Goal: Task Accomplishment & Management: Manage account settings

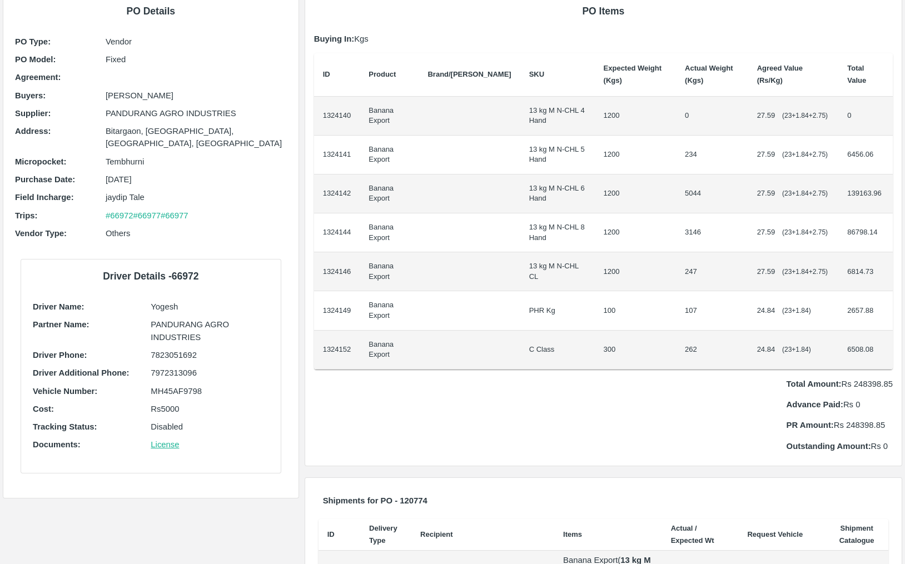
scroll to position [72, 0]
click at [871, 382] on p "Total Amount: Rs 248398.85" at bounding box center [840, 385] width 106 height 12
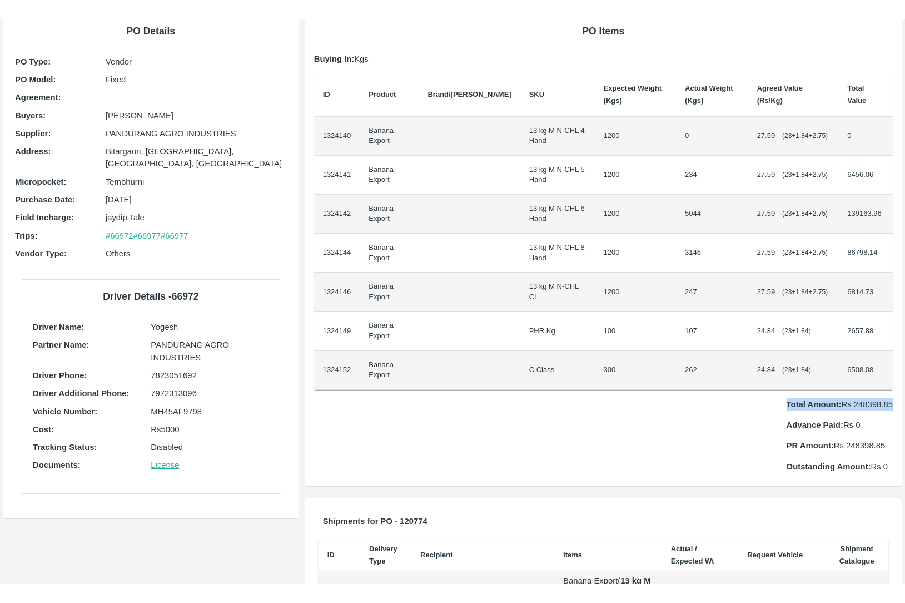
scroll to position [0, 0]
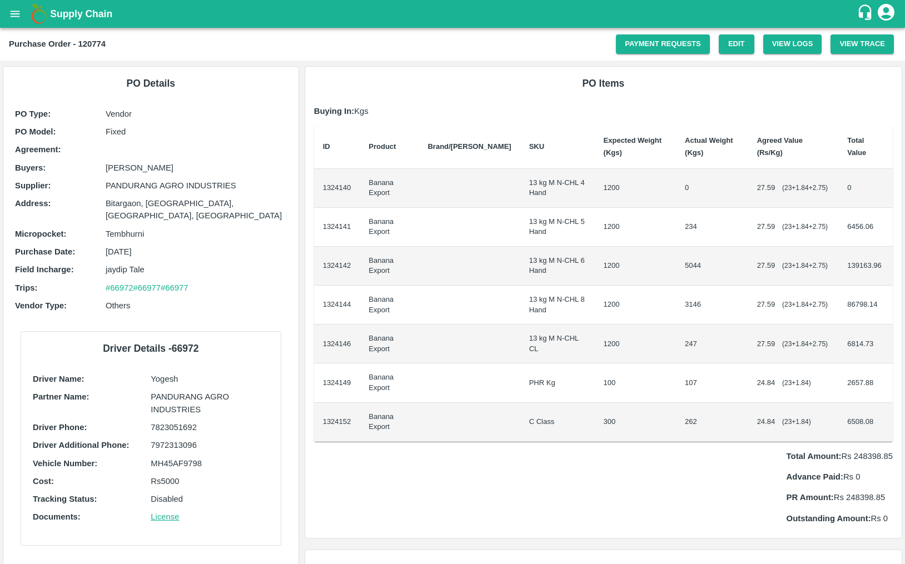
click at [644, 68] on div "PO Items Buying In: Kgs ID Product Brand/Marka SKU Expected Weight (Kgs) Actual…" at bounding box center [603, 302] width 597 height 471
click at [649, 37] on link "Payment Requests" at bounding box center [663, 43] width 94 height 19
click at [114, 284] on link "#66972" at bounding box center [120, 288] width 28 height 9
click at [635, 43] on link "Payment Requests" at bounding box center [663, 43] width 94 height 19
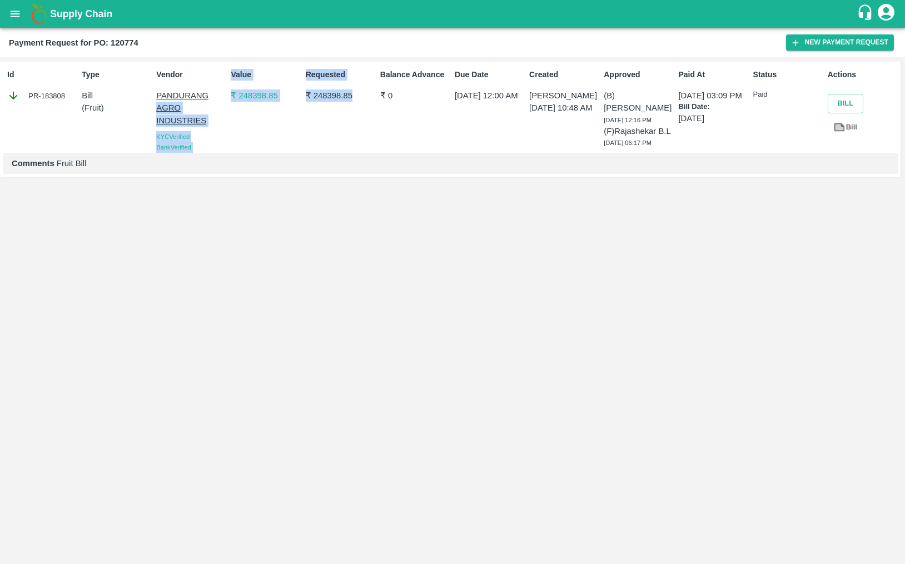
drag, startPoint x: 222, startPoint y: 101, endPoint x: 309, endPoint y: 103, distance: 86.2
click at [309, 103] on div "Id PR-183808 Type Bill ( Fruit ) Vendor [PERSON_NAME] INDUSTRIES KYC Verified B…" at bounding box center [450, 119] width 901 height 115
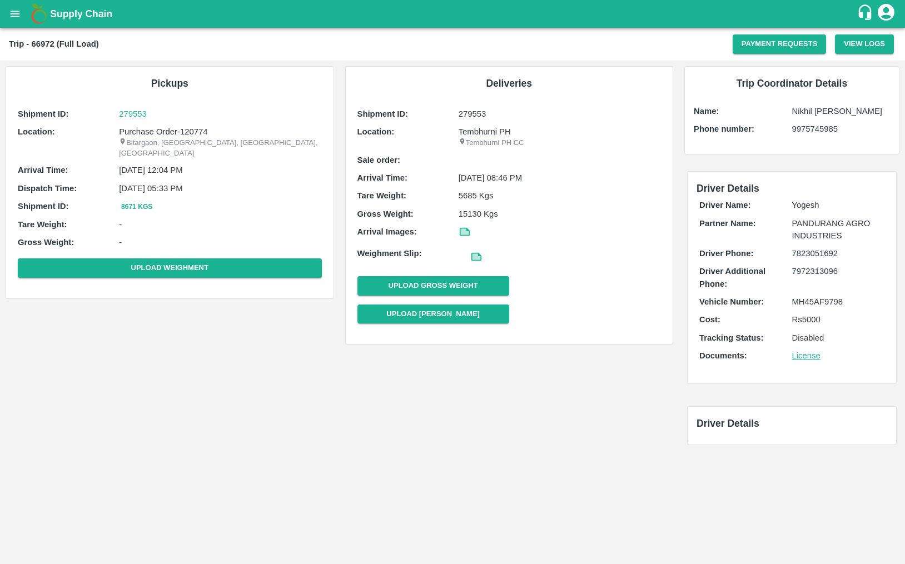
drag, startPoint x: 791, startPoint y: 318, endPoint x: 851, endPoint y: 319, distance: 59.5
click at [851, 319] on div "Cost: Rs 5000" at bounding box center [791, 320] width 185 height 12
click at [747, 45] on button "Payment Requests" at bounding box center [780, 43] width 94 height 19
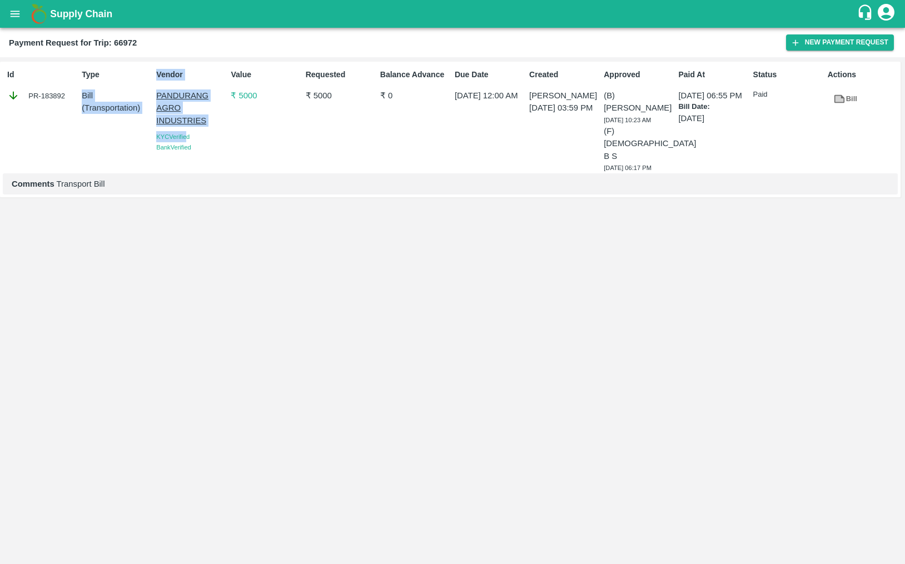
drag, startPoint x: 142, startPoint y: 75, endPoint x: 189, endPoint y: 137, distance: 77.8
click at [190, 137] on div "Id PR-183892 Type Bill ( Transportation ) Vendor PANDURANG AGRO INDUSTRIES KYC …" at bounding box center [450, 130] width 901 height 136
drag, startPoint x: 246, startPoint y: 101, endPoint x: 277, endPoint y: 102, distance: 30.6
click at [277, 102] on div "Value ₹ 5000" at bounding box center [263, 118] width 74 height 108
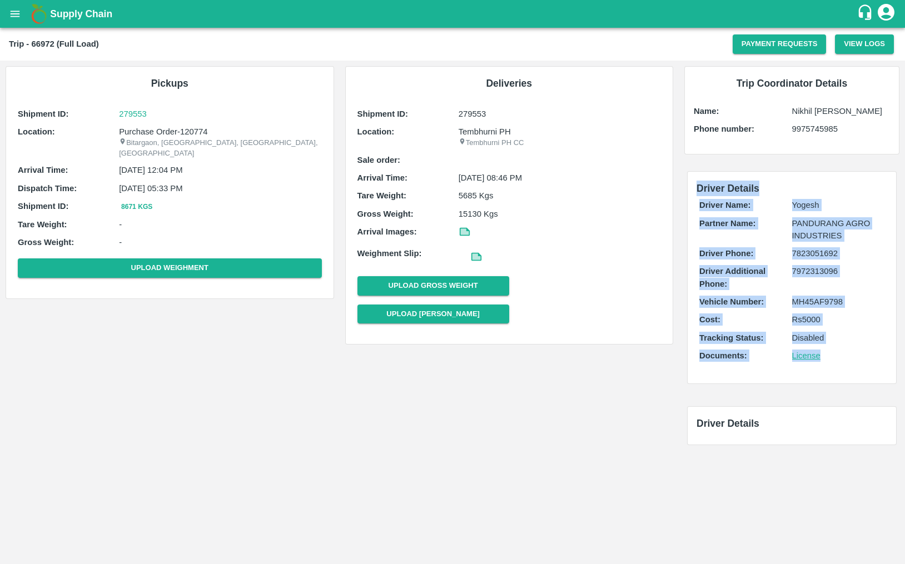
drag, startPoint x: 695, startPoint y: 189, endPoint x: 831, endPoint y: 361, distance: 219.3
click at [831, 361] on div "Driver Details Driver Name: Yogesh Partner Name: PANDURANG AGRO INDUSTRIES Driv…" at bounding box center [792, 278] width 208 height 212
click at [746, 48] on button "Payment Requests" at bounding box center [780, 43] width 94 height 19
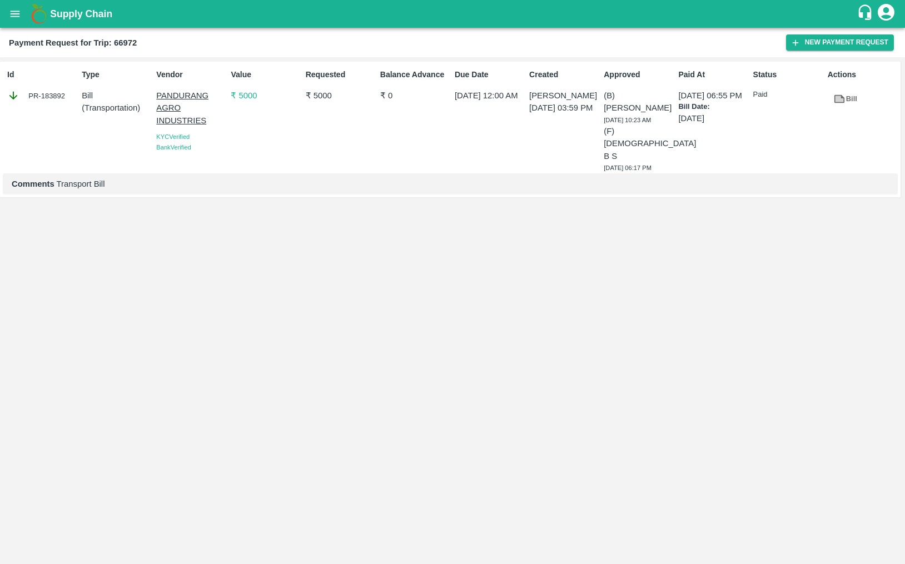
drag, startPoint x: 96, startPoint y: 43, endPoint x: 184, endPoint y: 42, distance: 87.8
click at [185, 43] on div "Payment Request for Trip: 66972" at bounding box center [397, 43] width 777 height 14
drag, startPoint x: 93, startPoint y: 44, endPoint x: 166, endPoint y: 37, distance: 73.7
click at [166, 37] on div "Payment Request for Trip: 66972" at bounding box center [397, 43] width 777 height 14
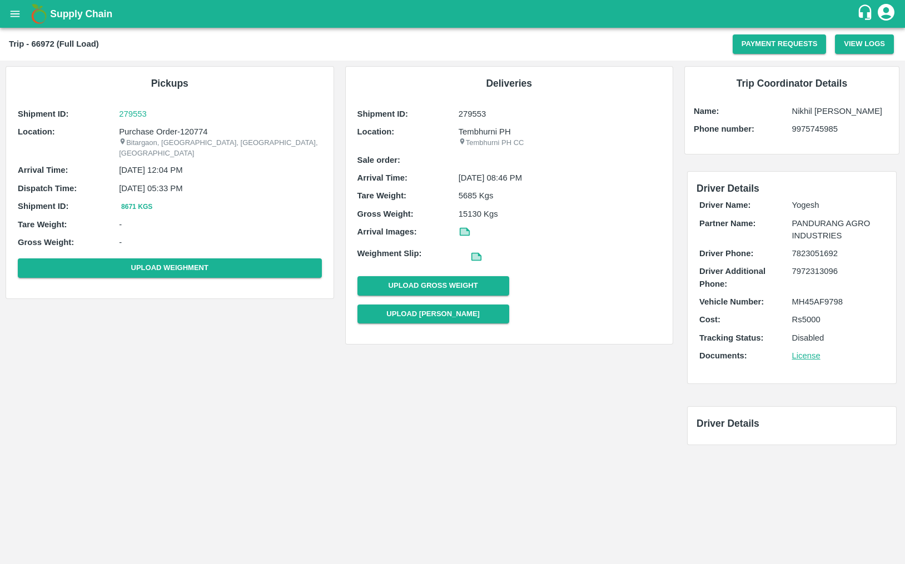
drag, startPoint x: 786, startPoint y: 327, endPoint x: 832, endPoint y: 323, distance: 46.9
click at [832, 323] on div "Driver Name: Yogesh Partner Name: PANDURANG AGRO INDUSTRIES Driver Phone: 78230…" at bounding box center [792, 283] width 191 height 174
click at [780, 42] on button "Payment Requests" at bounding box center [780, 43] width 94 height 19
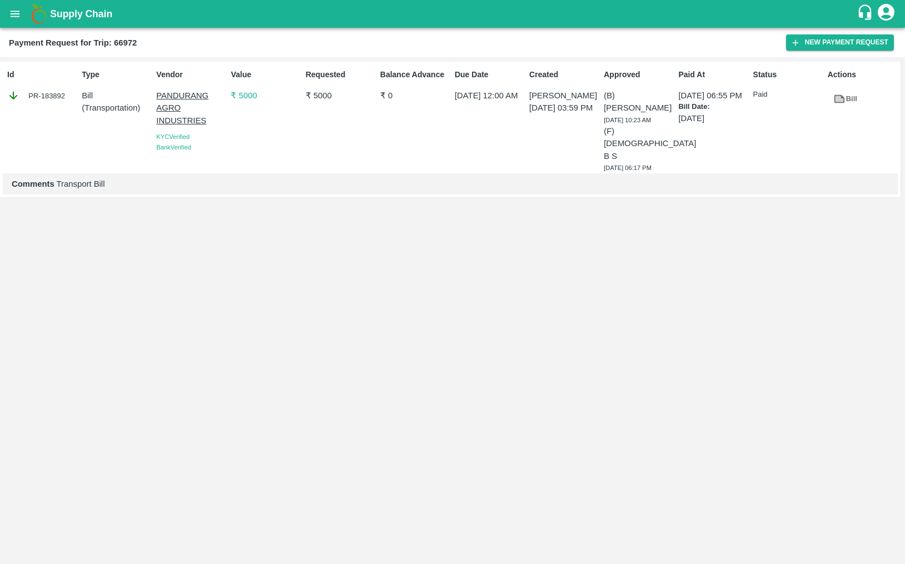
click at [247, 96] on p "₹ 5000" at bounding box center [266, 96] width 70 height 12
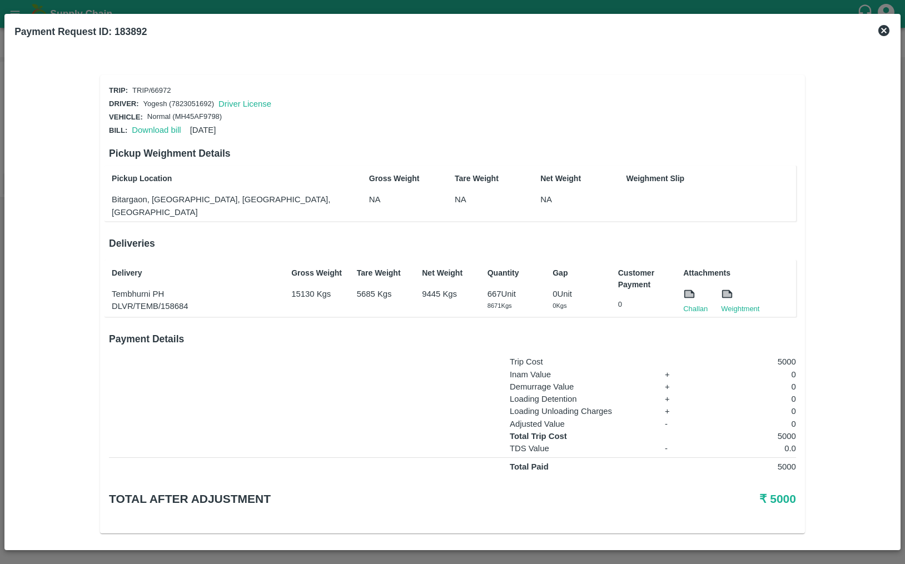
click at [886, 28] on icon at bounding box center [883, 30] width 13 height 13
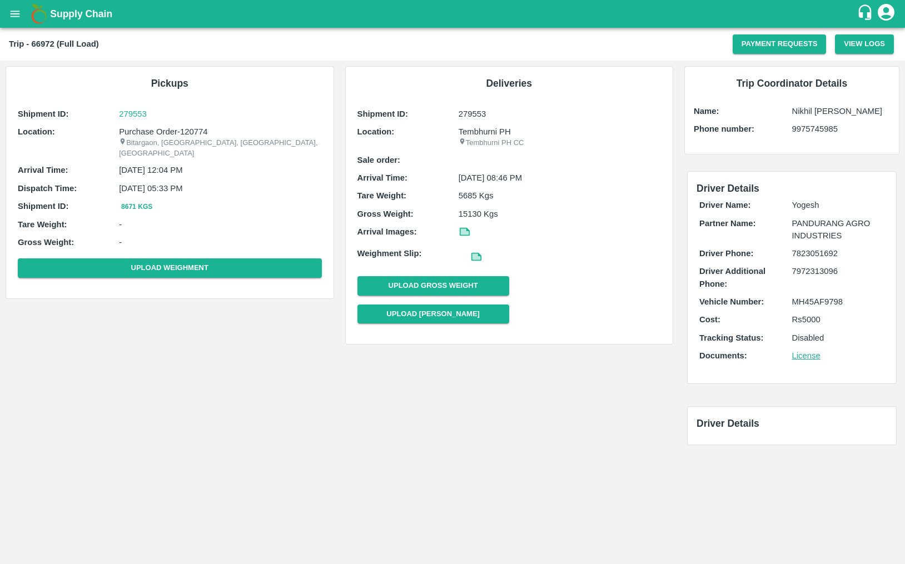
drag, startPoint x: 774, startPoint y: 315, endPoint x: 868, endPoint y: 315, distance: 93.4
click at [868, 315] on div "Cost: Rs 5000" at bounding box center [791, 320] width 185 height 12
click at [793, 330] on div "Driver Name: Yogesh Partner Name: PANDURANG AGRO INDUSTRIES Driver Phone: 78230…" at bounding box center [792, 283] width 191 height 174
drag, startPoint x: 787, startPoint y: 319, endPoint x: 852, endPoint y: 316, distance: 65.1
click at [852, 316] on div "Cost: Rs 5000" at bounding box center [791, 320] width 185 height 12
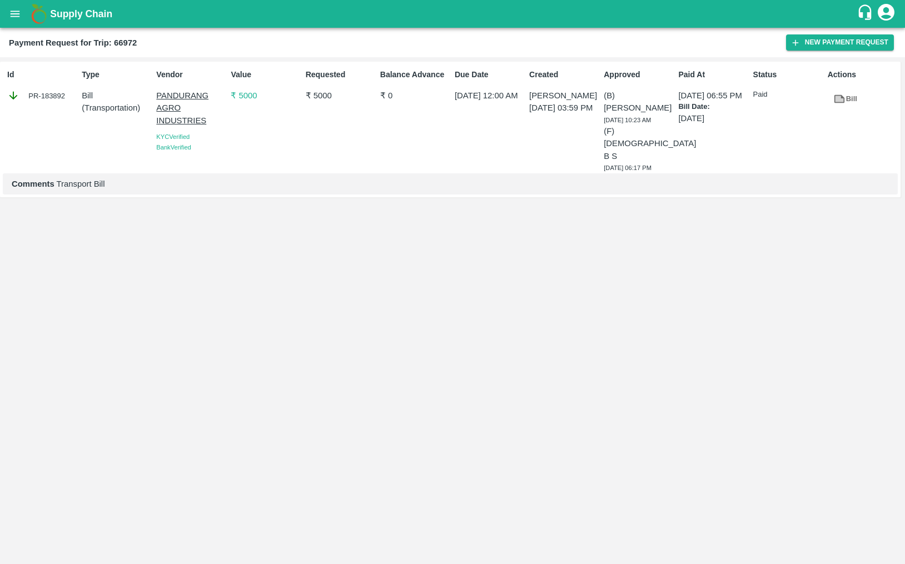
click at [391, 190] on div "Id PR-183892 Type Bill ( Transportation ) Vendor PANDURANG AGRO INDUSTRIES KYC …" at bounding box center [452, 310] width 905 height 507
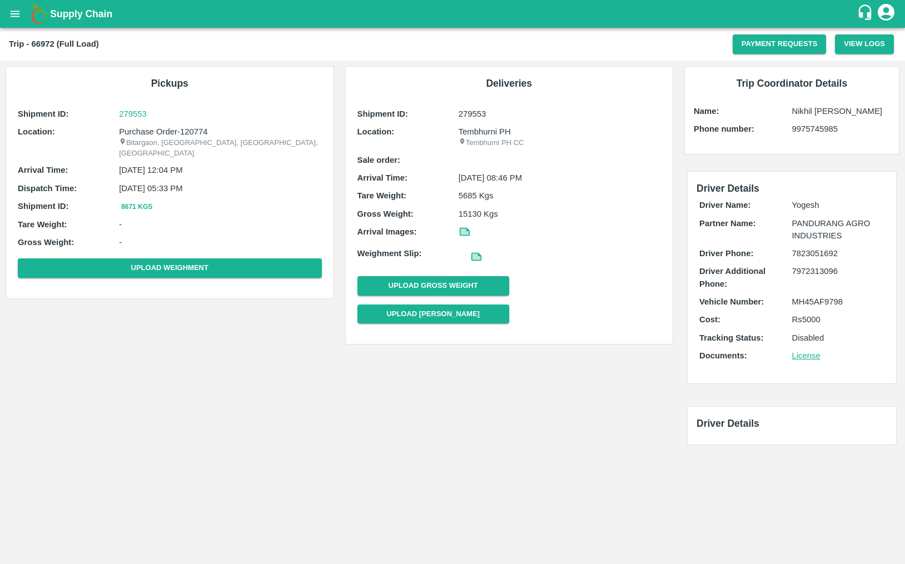
drag, startPoint x: 770, startPoint y: 322, endPoint x: 904, endPoint y: 321, distance: 134.5
click at [904, 321] on div "Driver Details Driver Name: Yogesh Partner Name: PANDURANG AGRO INDUSTRIES Driv…" at bounding box center [792, 277] width 226 height 235
drag, startPoint x: 749, startPoint y: 303, endPoint x: 850, endPoint y: 326, distance: 103.8
click at [850, 326] on div "Driver Name: Yogesh Partner Name: PANDURANG AGRO INDUSTRIES Driver Phone: 78230…" at bounding box center [792, 283] width 191 height 174
click at [739, 45] on button "Payment Requests" at bounding box center [780, 43] width 94 height 19
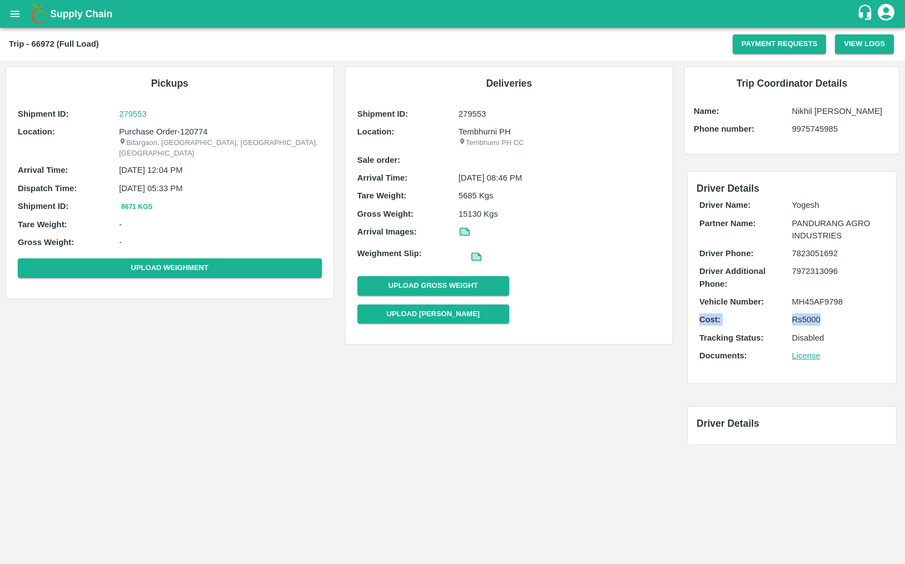
drag, startPoint x: 698, startPoint y: 321, endPoint x: 834, endPoint y: 320, distance: 136.2
click at [834, 321] on div "Driver Name: Yogesh Partner Name: PANDURANG AGRO INDUSTRIES Driver Phone: 78230…" at bounding box center [792, 283] width 191 height 174
click at [806, 48] on button "Payment Requests" at bounding box center [780, 43] width 94 height 19
click at [772, 36] on button "Payment Requests" at bounding box center [780, 43] width 94 height 19
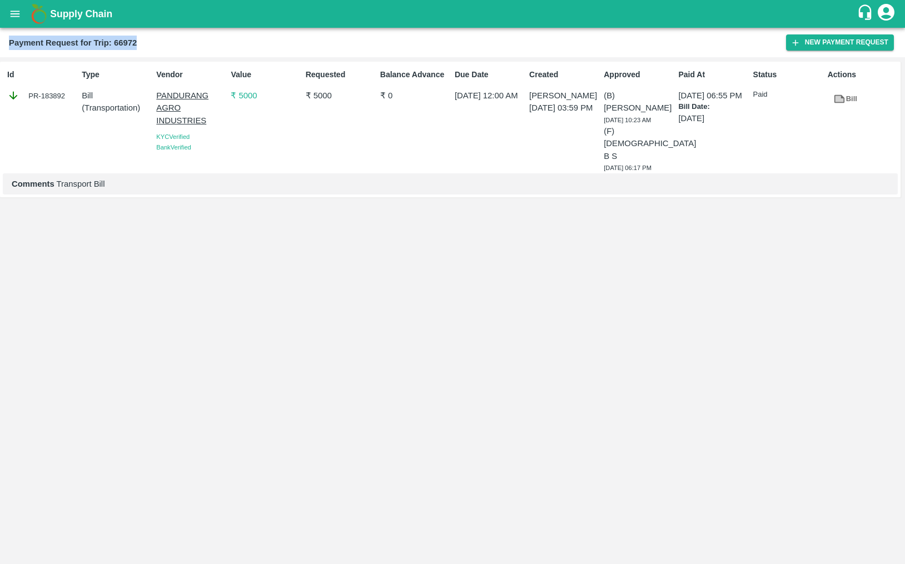
drag, startPoint x: 8, startPoint y: 43, endPoint x: 167, endPoint y: 41, distance: 158.5
click at [167, 41] on div "Payment Request for Trip: 66972" at bounding box center [397, 43] width 777 height 14
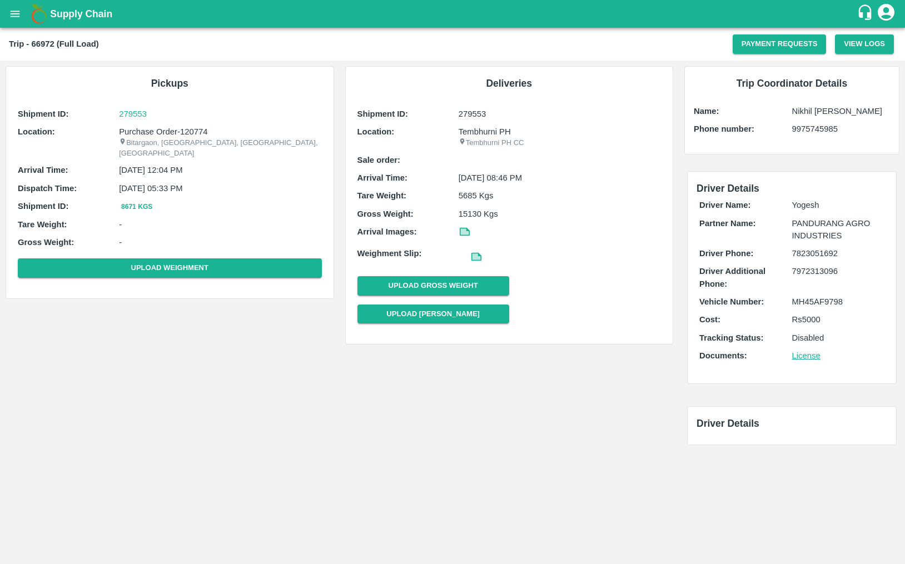
click at [804, 319] on p "Rs 5000" at bounding box center [838, 320] width 93 height 12
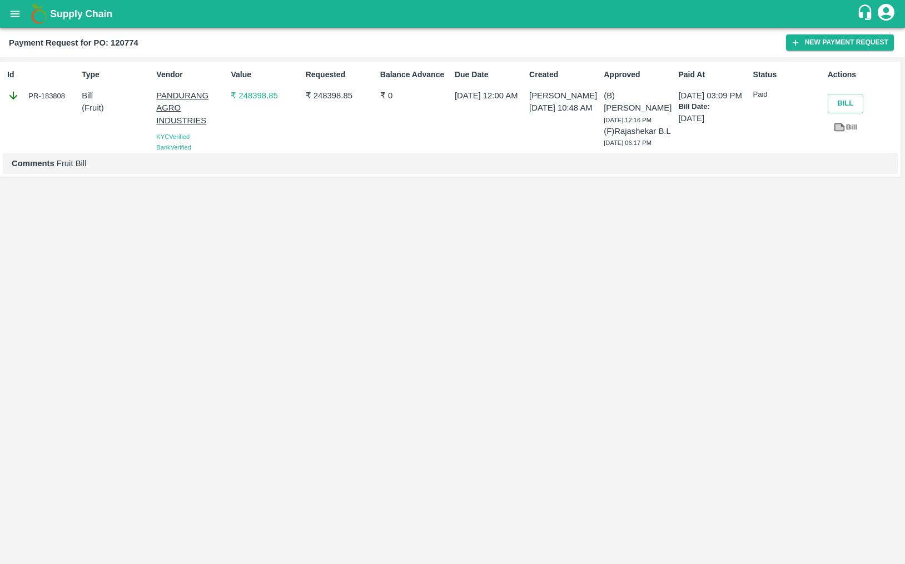
drag, startPoint x: 25, startPoint y: 93, endPoint x: 63, endPoint y: 100, distance: 38.3
click at [63, 100] on div "PR-183808" at bounding box center [42, 96] width 70 height 12
drag, startPoint x: 94, startPoint y: 38, endPoint x: 215, endPoint y: 38, distance: 120.6
click at [215, 38] on div "Payment Request for PO: 120774" at bounding box center [397, 43] width 777 height 14
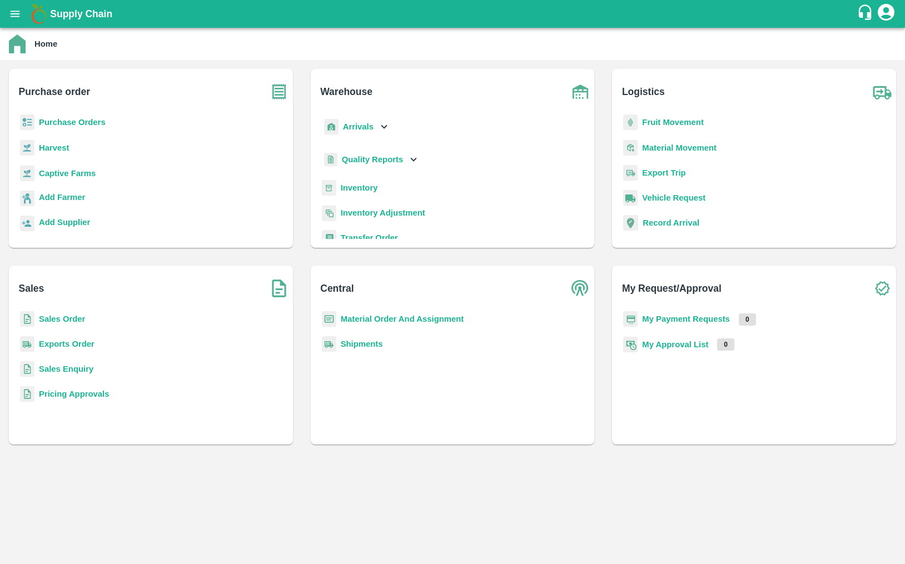
click at [689, 121] on b "Fruit Movement" at bounding box center [673, 122] width 62 height 9
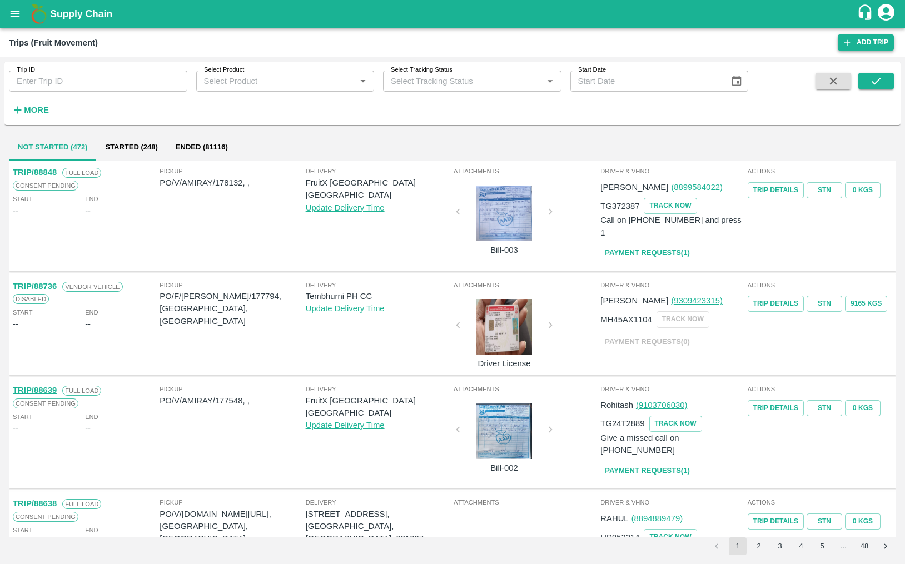
click at [848, 39] on icon at bounding box center [847, 43] width 10 height 10
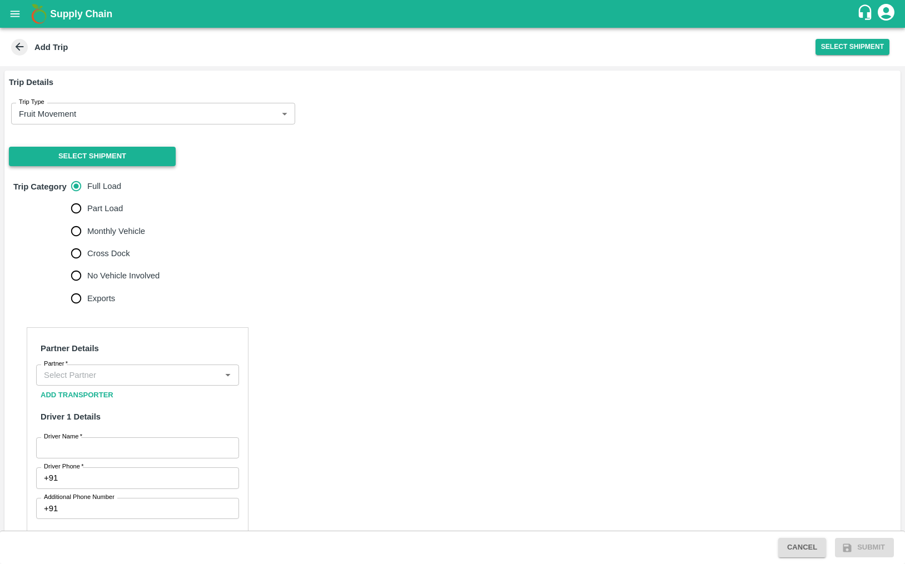
click at [137, 155] on button "Select Shipment" at bounding box center [92, 156] width 167 height 19
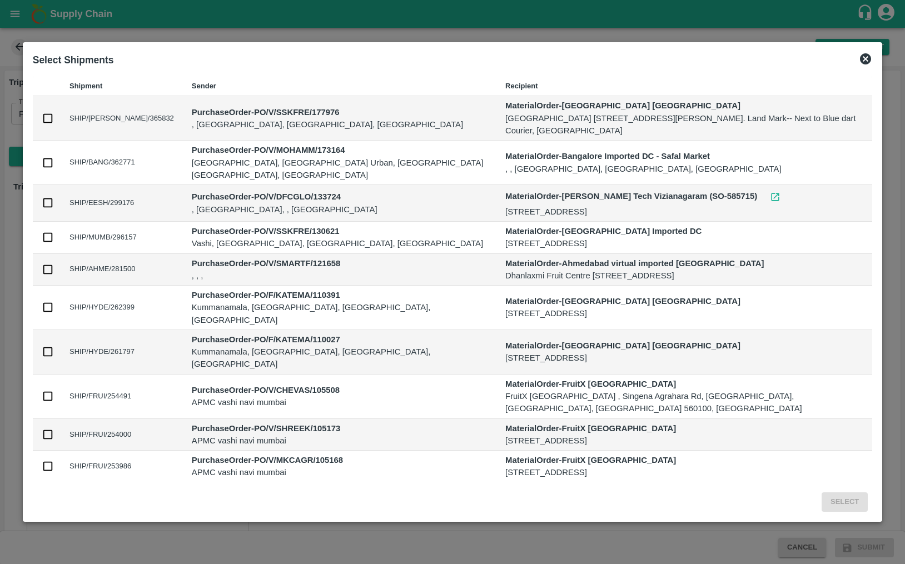
click at [46, 390] on input "checkbox" at bounding box center [48, 396] width 12 height 12
checkbox input "true"
click at [847, 493] on button "Select" at bounding box center [845, 502] width 46 height 19
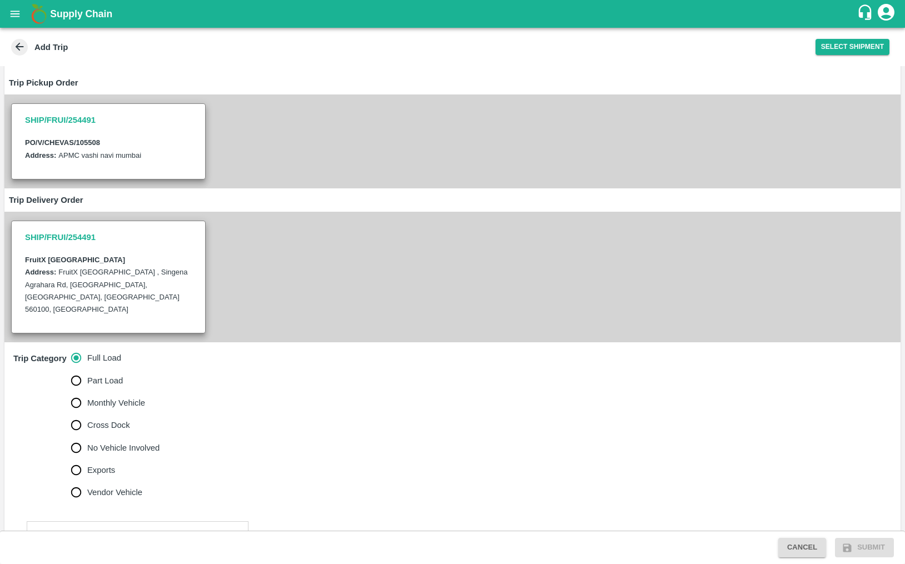
scroll to position [108, 0]
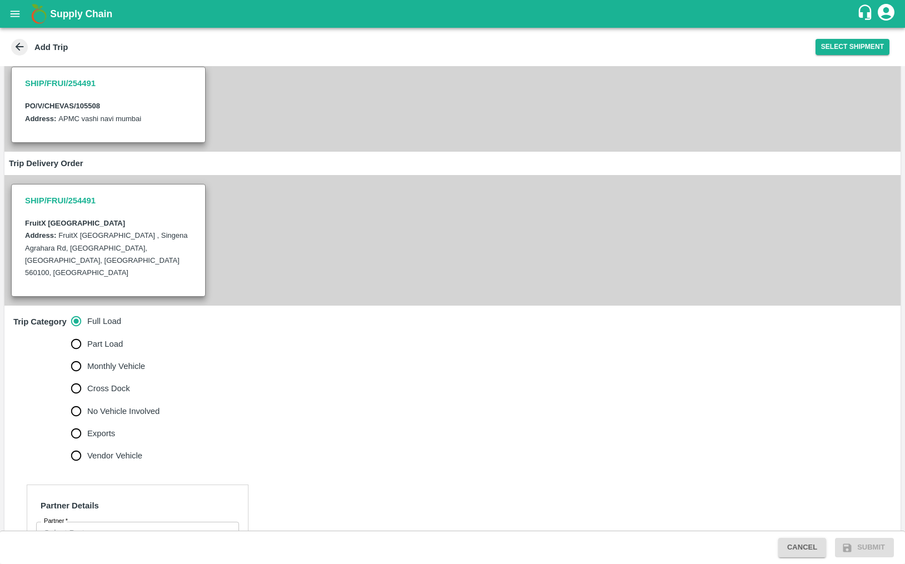
click at [103, 450] on span "Vendor Vehicle" at bounding box center [114, 456] width 55 height 12
click at [87, 445] on input "Vendor Vehicle" at bounding box center [76, 456] width 22 height 22
radio input "true"
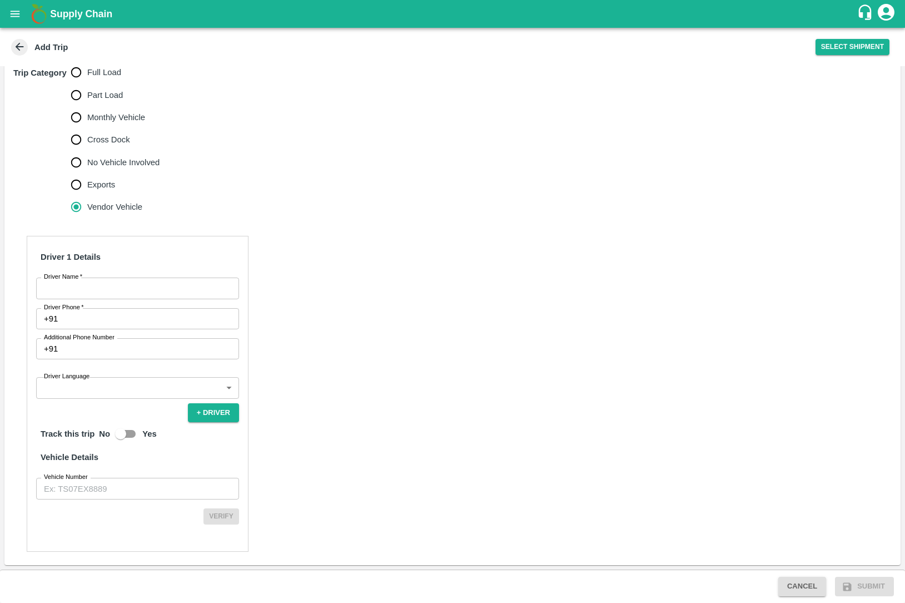
scroll to position [330, 0]
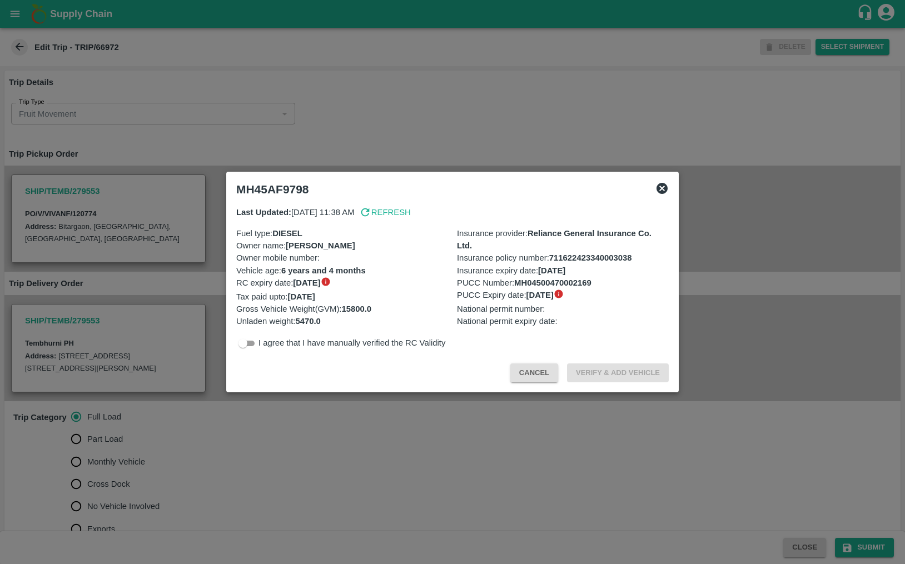
click at [539, 380] on button "Cancel" at bounding box center [534, 373] width 48 height 19
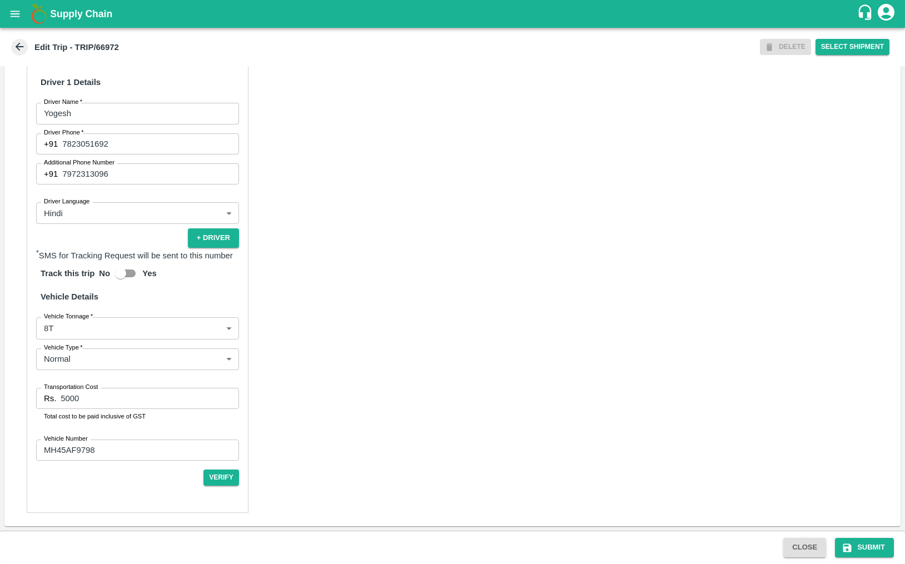
scroll to position [611, 0]
drag, startPoint x: 49, startPoint y: 405, endPoint x: 127, endPoint y: 405, distance: 77.3
click at [127, 405] on div "Rs. 5000 Transportation Cost" at bounding box center [137, 398] width 203 height 21
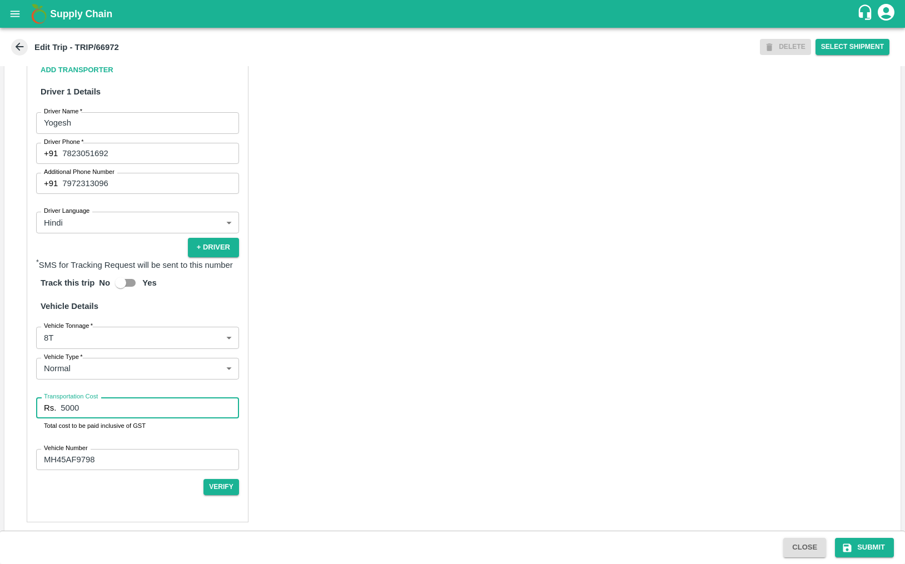
scroll to position [579, 0]
drag, startPoint x: 88, startPoint y: 421, endPoint x: 99, endPoint y: 420, distance: 10.7
click at [99, 420] on div "Partner Details Partner   * Partner Add Transporter Driver 1 Details Driver Nam…" at bounding box center [138, 262] width 222 height 520
click at [93, 401] on label "Transportation Cost" at bounding box center [71, 396] width 54 height 9
click at [93, 418] on input "5000" at bounding box center [150, 407] width 178 height 21
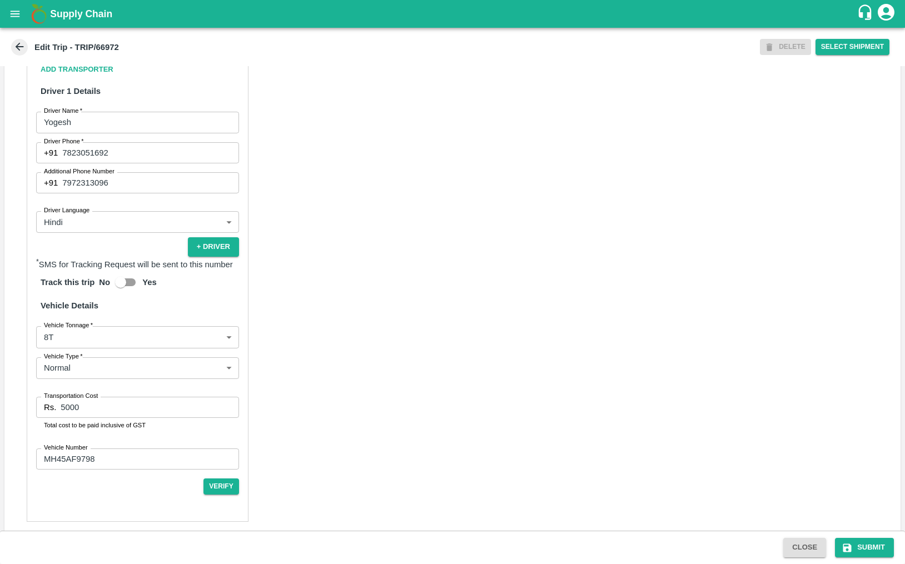
click at [93, 401] on label "Transportation Cost" at bounding box center [71, 396] width 54 height 9
click at [93, 418] on input "5000" at bounding box center [150, 407] width 178 height 21
click at [93, 401] on label "Transportation Cost" at bounding box center [71, 396] width 54 height 9
click at [93, 418] on input "5000" at bounding box center [150, 407] width 178 height 21
click at [94, 420] on div "Partner Details Partner   * Partner Add Transporter Driver 1 Details Driver Nam…" at bounding box center [138, 262] width 222 height 520
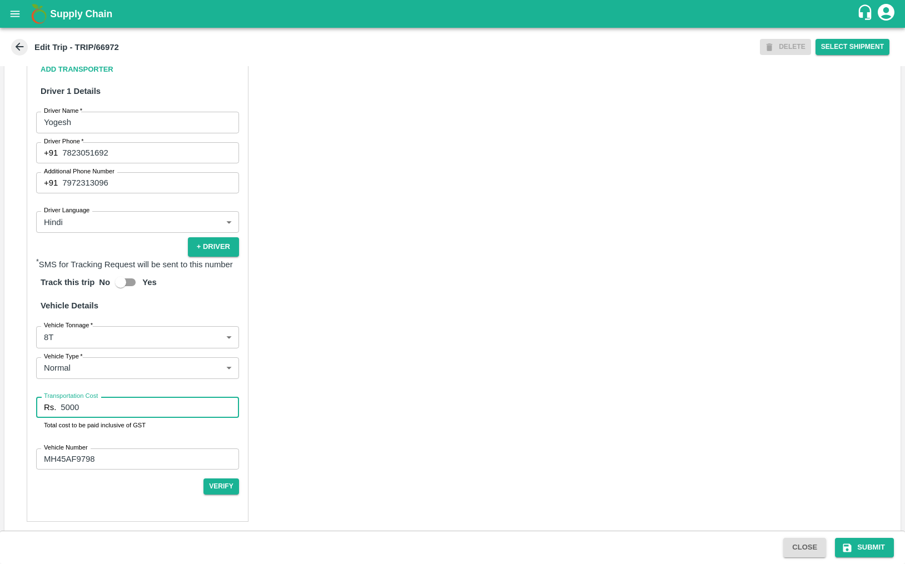
click at [85, 418] on input "5000" at bounding box center [150, 407] width 178 height 21
